Goal: Task Accomplishment & Management: Use online tool/utility

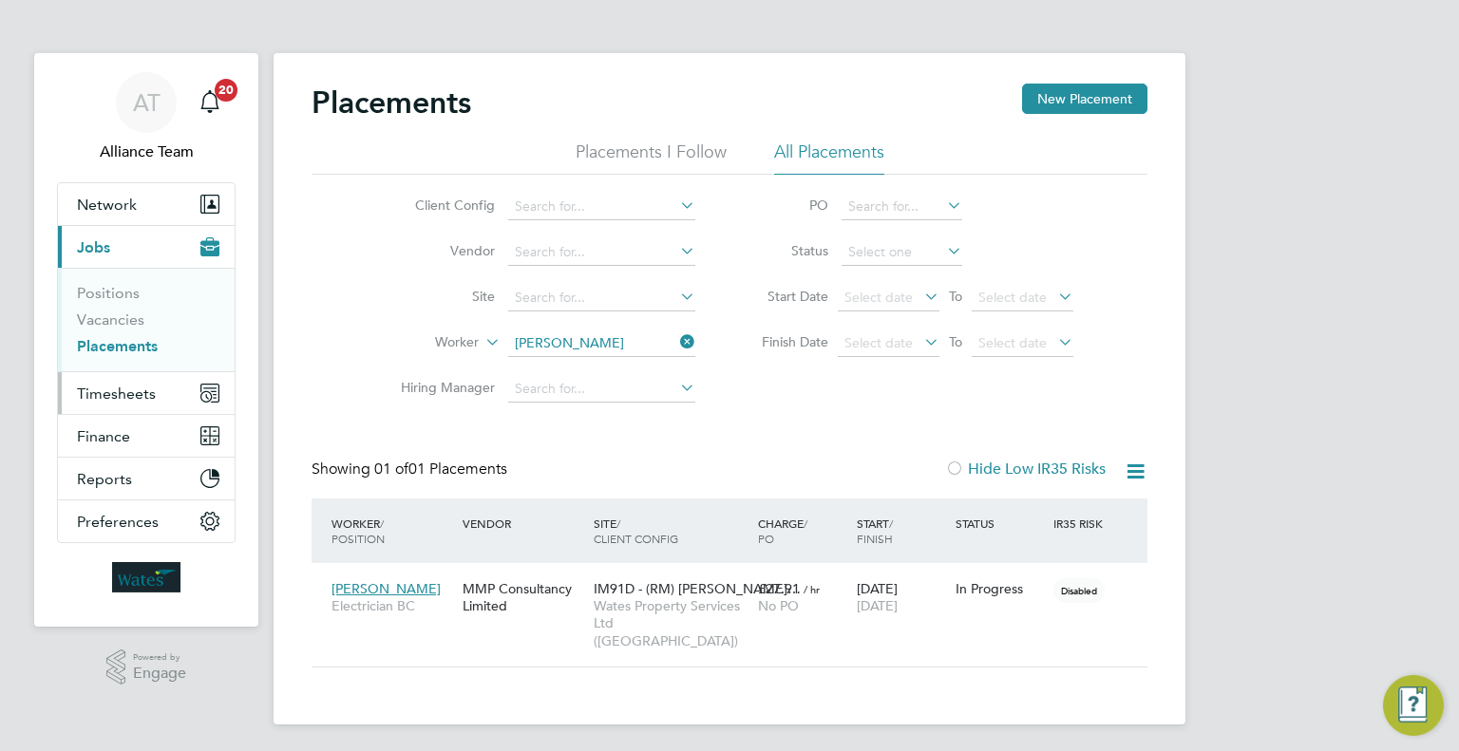
scroll to position [71, 165]
drag, startPoint x: 103, startPoint y: 325, endPoint x: 129, endPoint y: 320, distance: 27.0
click at [103, 325] on link "Vacancies" at bounding box center [110, 320] width 67 height 18
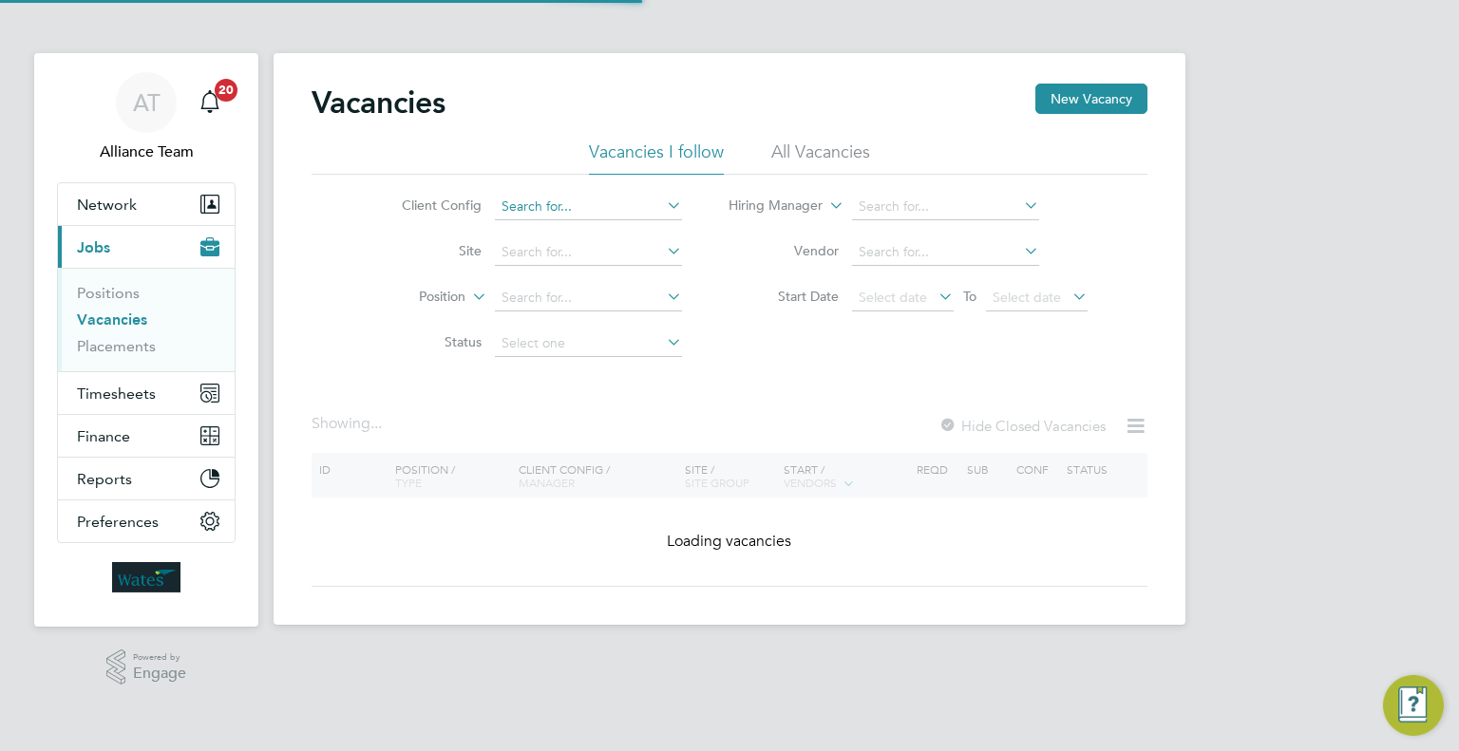
click at [620, 194] on input at bounding box center [588, 207] width 187 height 27
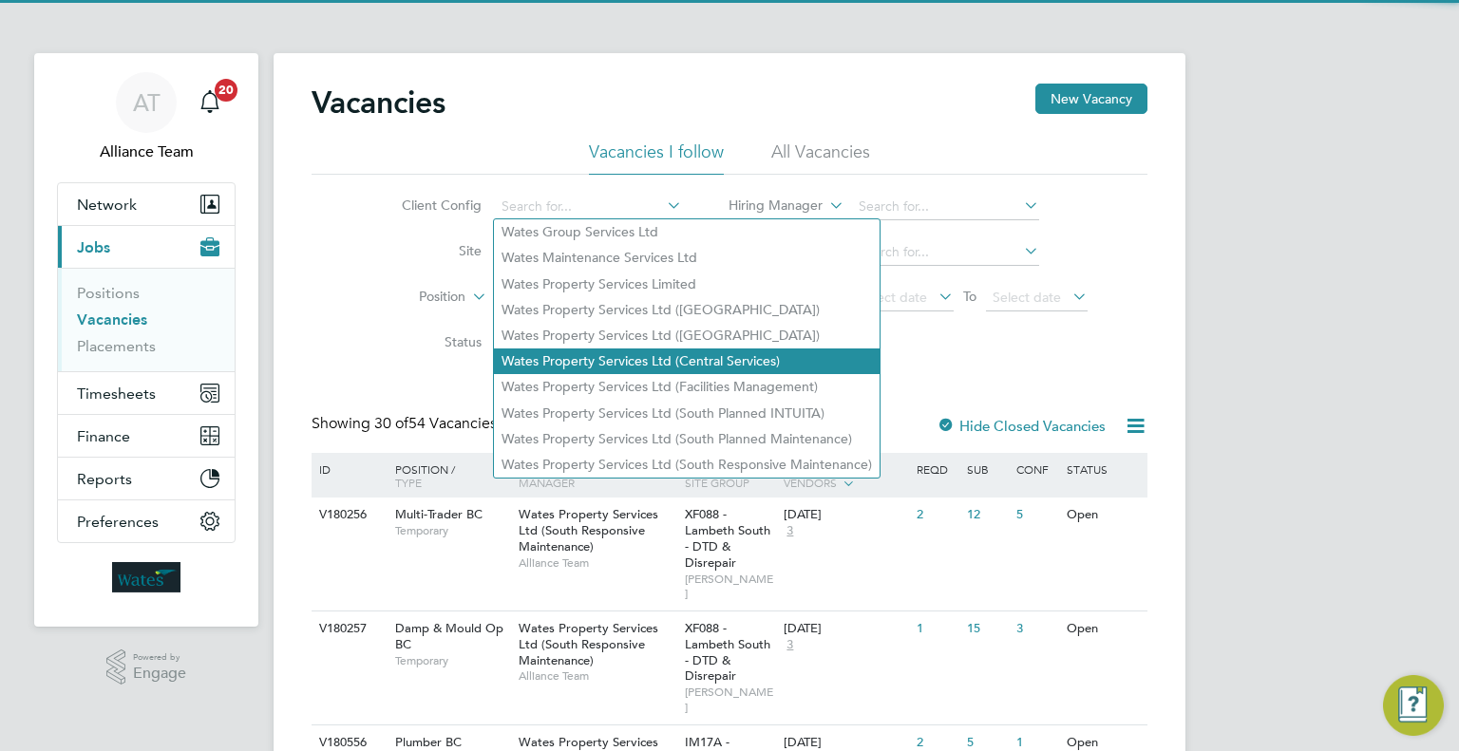
click at [695, 355] on li "Wates Property Services Ltd (Central Services)" at bounding box center [687, 362] width 386 height 26
type input "Wates Property Services Ltd (Central Services)"
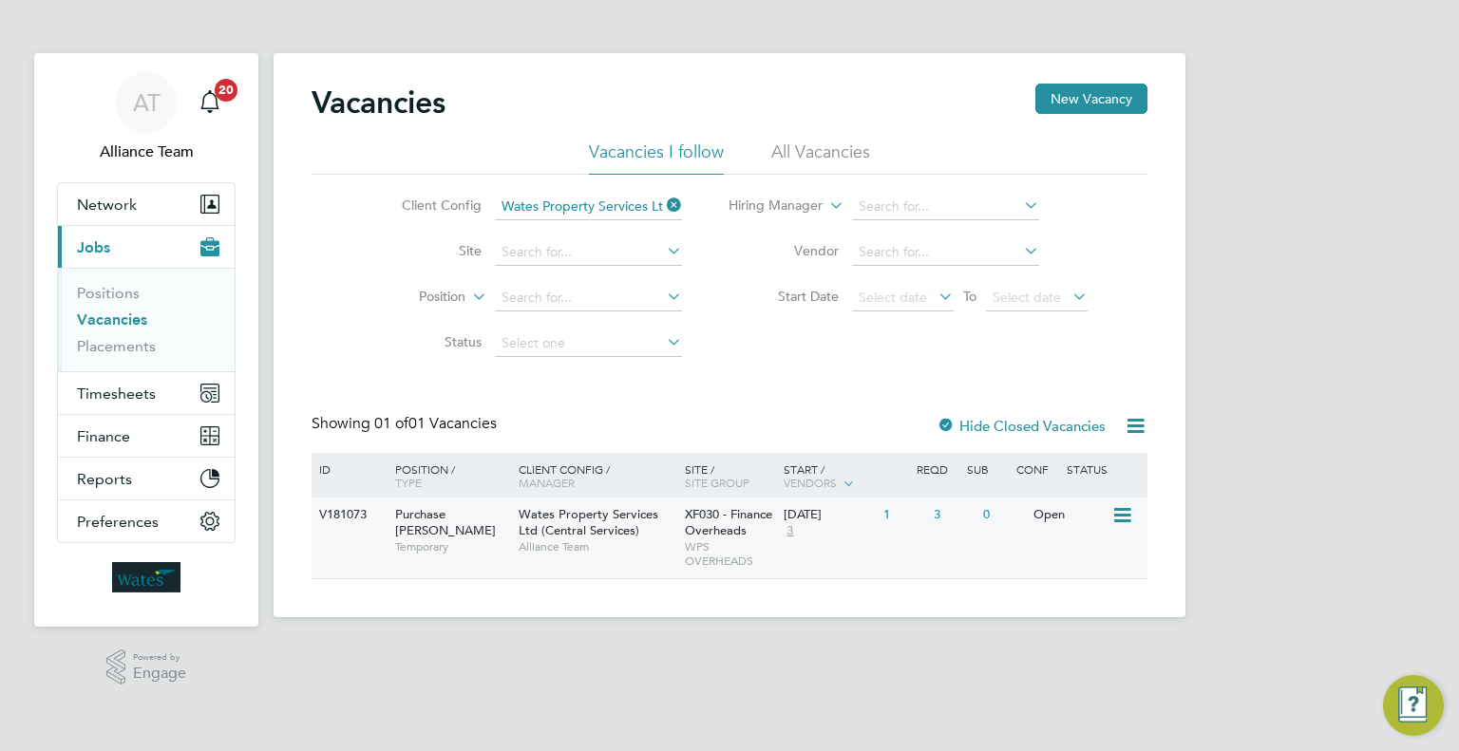
click at [714, 542] on span "WPS OVERHEADS" at bounding box center [730, 554] width 90 height 29
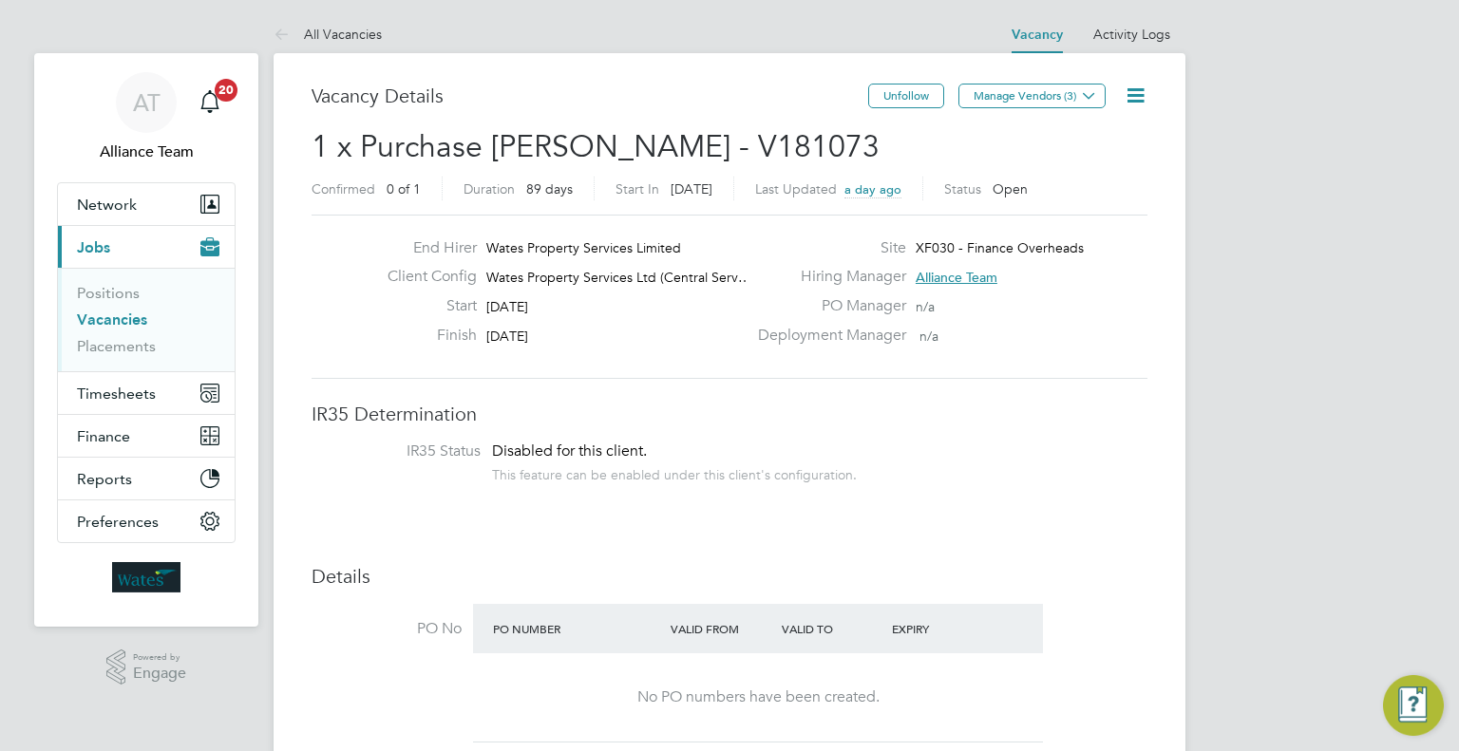
drag, startPoint x: 124, startPoint y: 352, endPoint x: 225, endPoint y: 349, distance: 100.8
click at [124, 352] on link "Placements" at bounding box center [116, 346] width 79 height 18
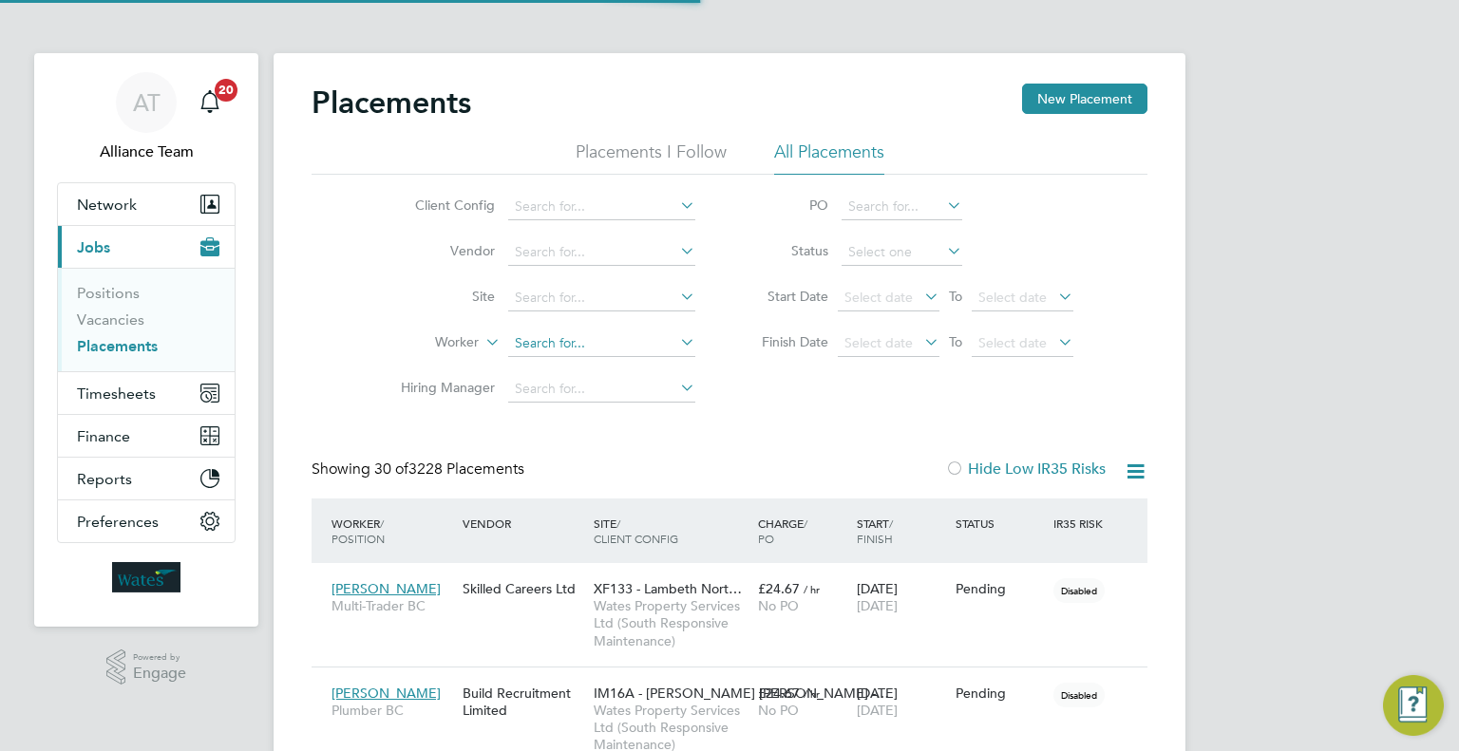
click at [577, 334] on input at bounding box center [601, 344] width 187 height 27
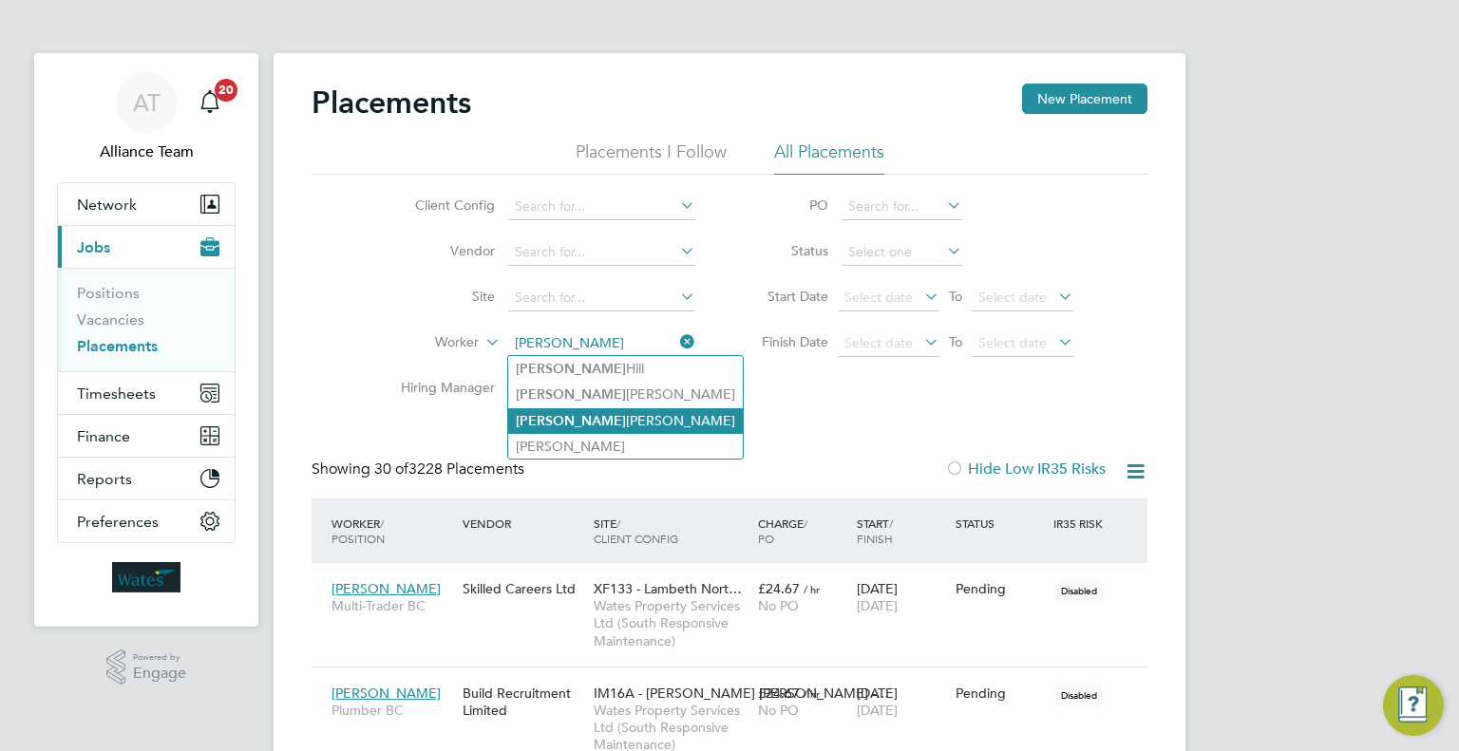
click at [656, 419] on li "[PERSON_NAME]" at bounding box center [625, 421] width 235 height 26
type input "[PERSON_NAME]"
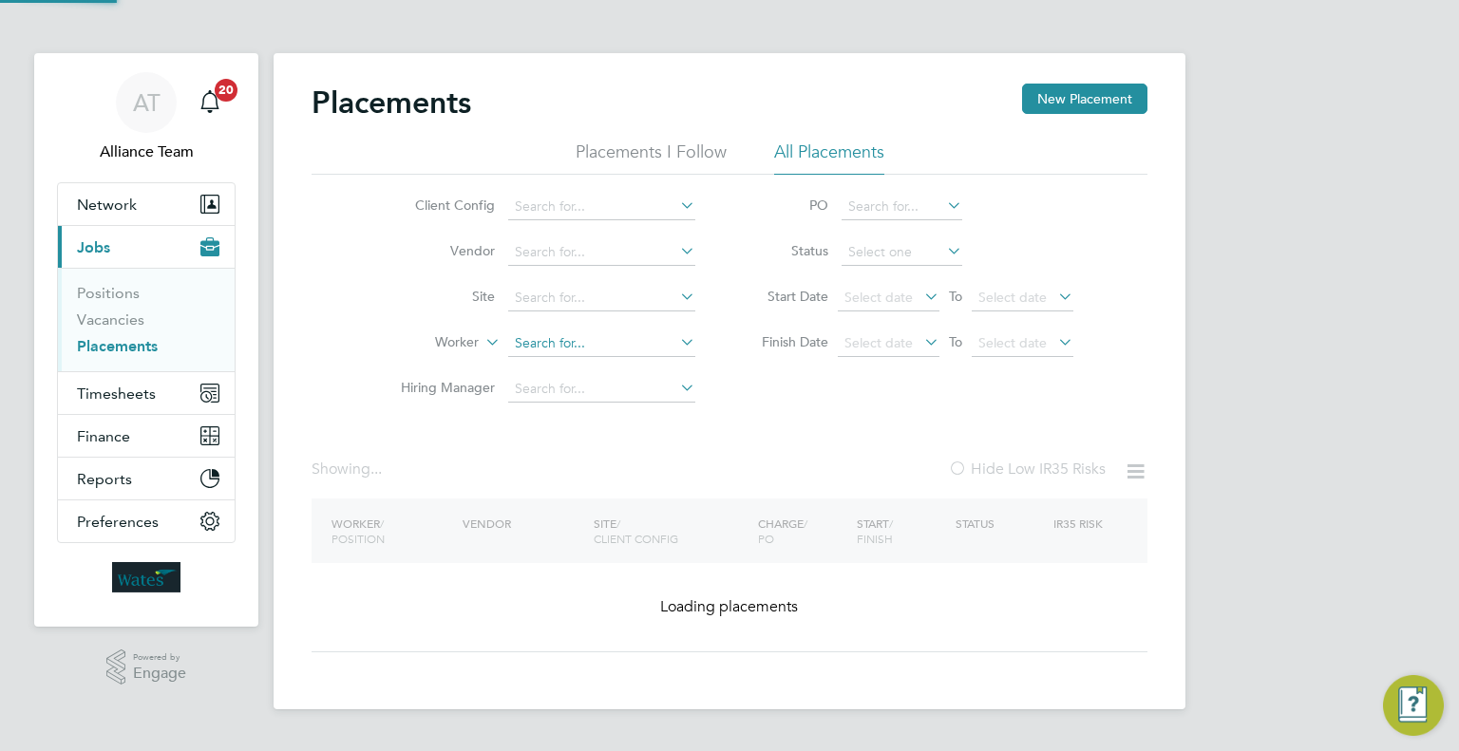
click at [589, 345] on input at bounding box center [601, 344] width 187 height 27
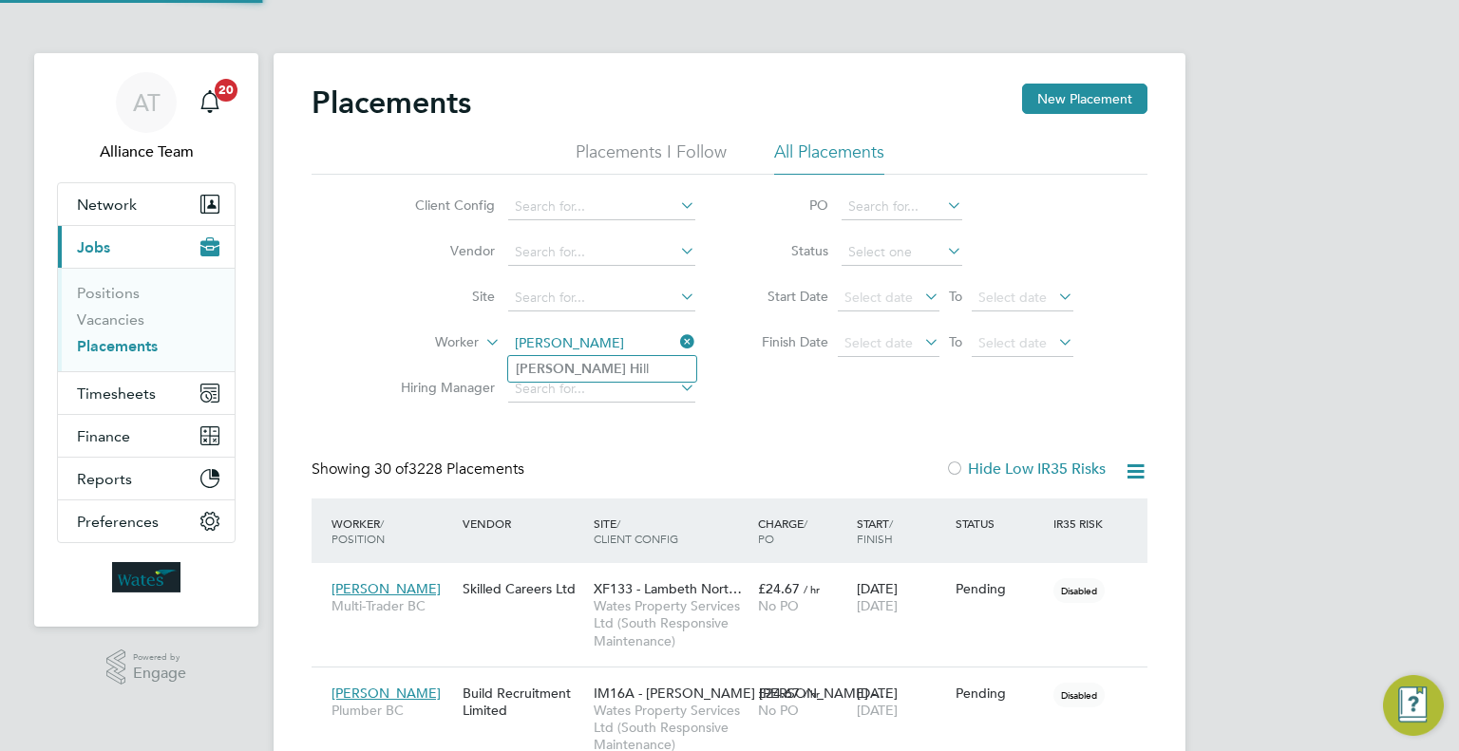
click at [631, 368] on li "[PERSON_NAME] Hi ll" at bounding box center [602, 369] width 188 height 26
type input "[PERSON_NAME]"
